Goal: Find specific page/section: Find specific page/section

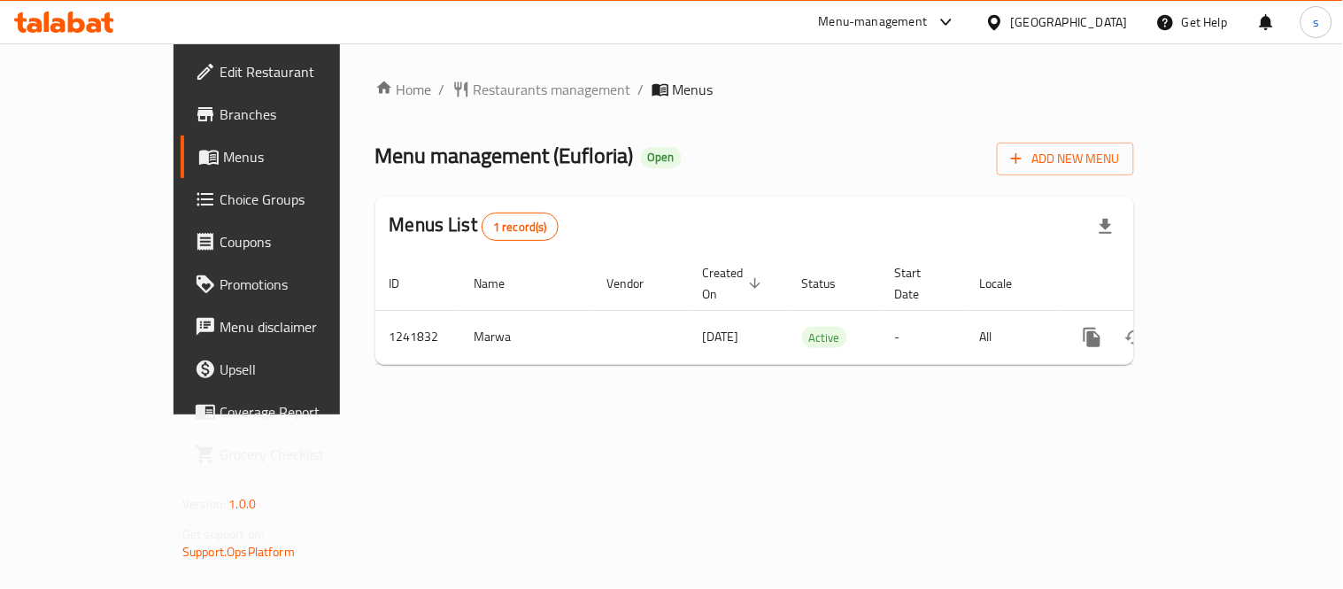
click at [1011, 25] on div at bounding box center [998, 21] width 26 height 19
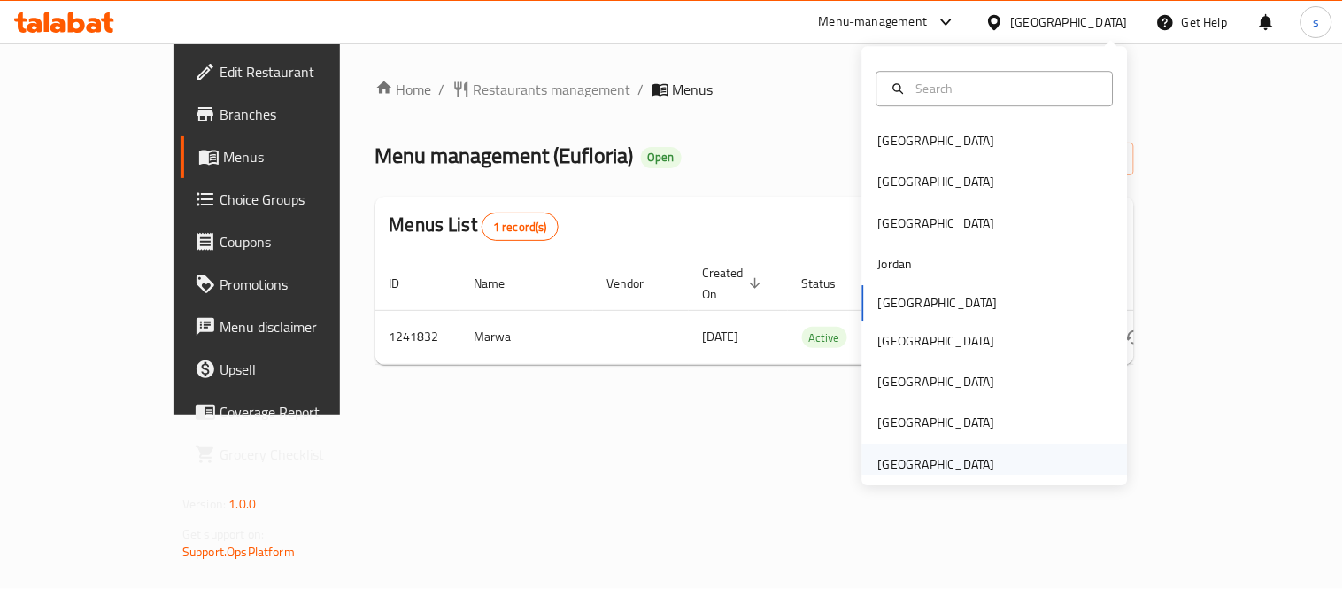
click at [951, 460] on div "[GEOGRAPHIC_DATA]" at bounding box center [936, 463] width 117 height 19
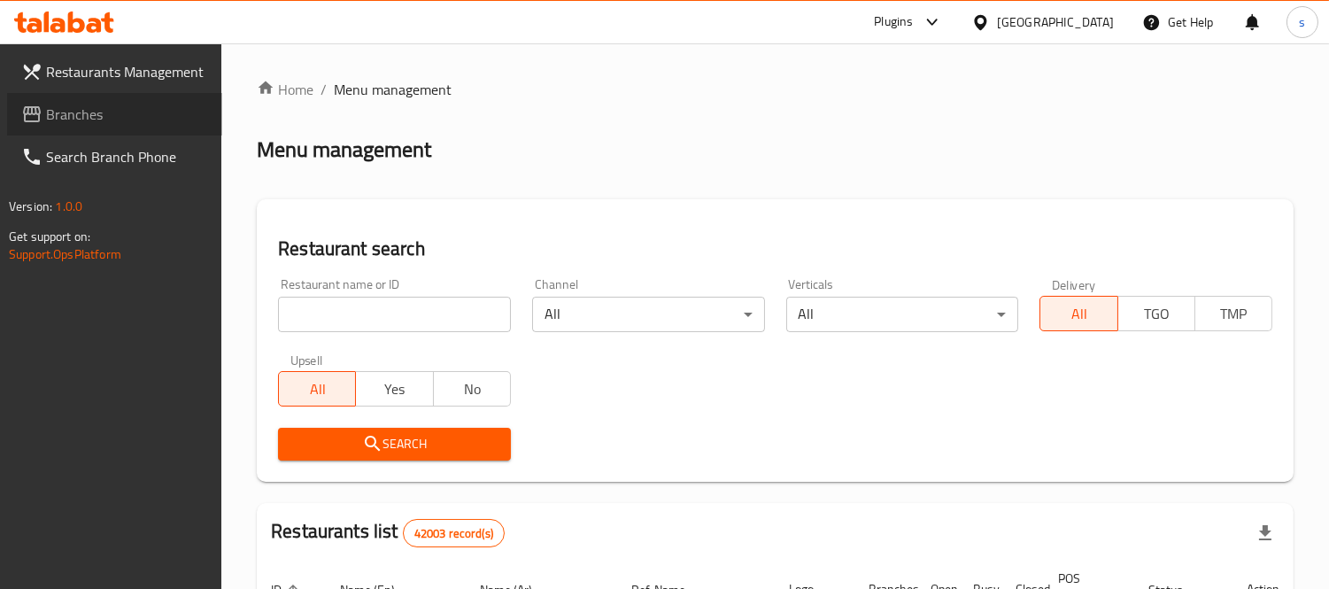
click at [85, 107] on span "Branches" at bounding box center [127, 114] width 162 height 21
